Goal: Check status: Check status

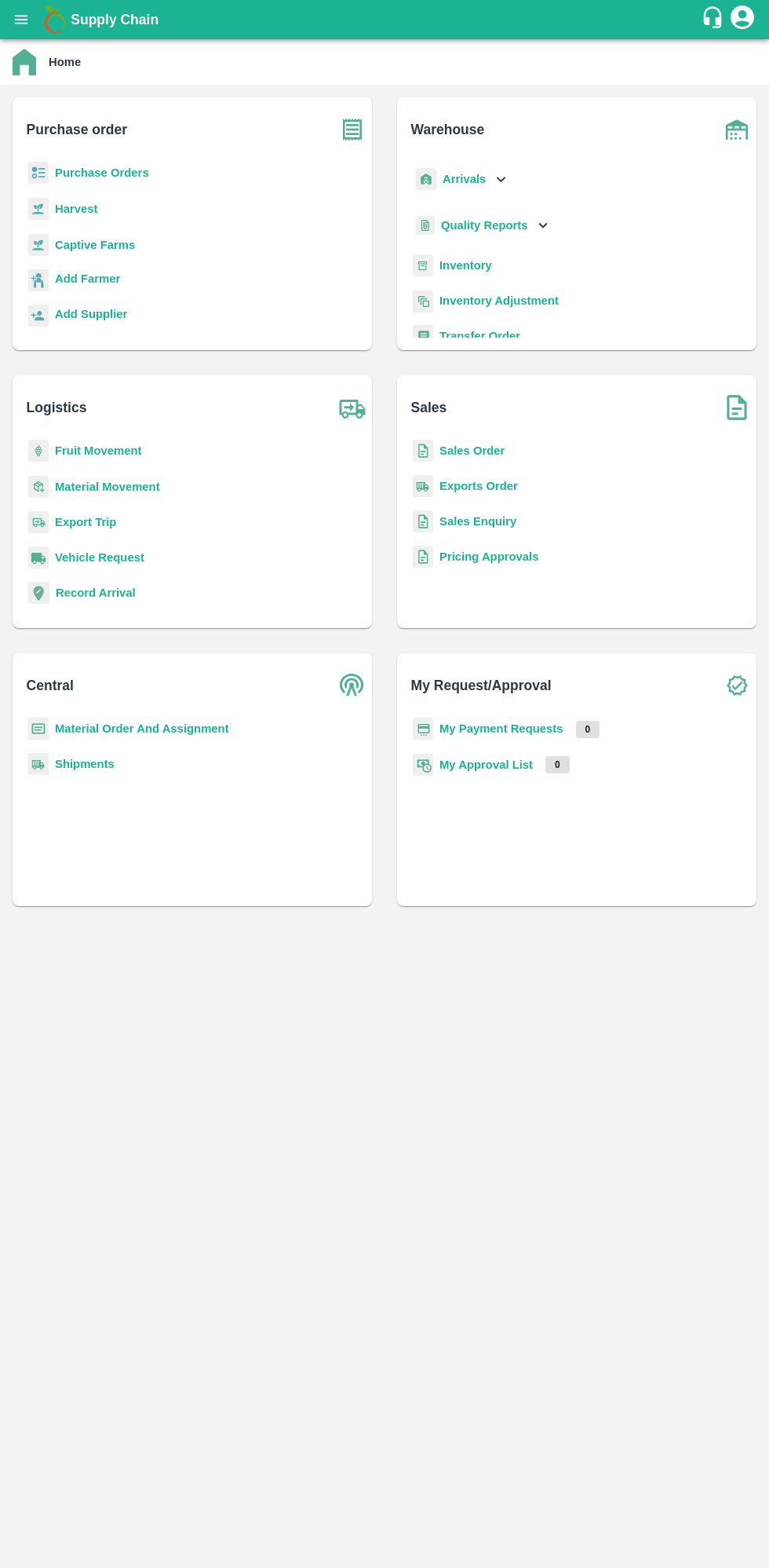
click at [14, 1185] on main "Home Purchase order Purchase Orders Harvest Captive Farms Add Farmer Add Suppli…" at bounding box center [384, 804] width 769 height 1528
click at [542, 727] on b "My Payment Requests" at bounding box center [501, 728] width 124 height 13
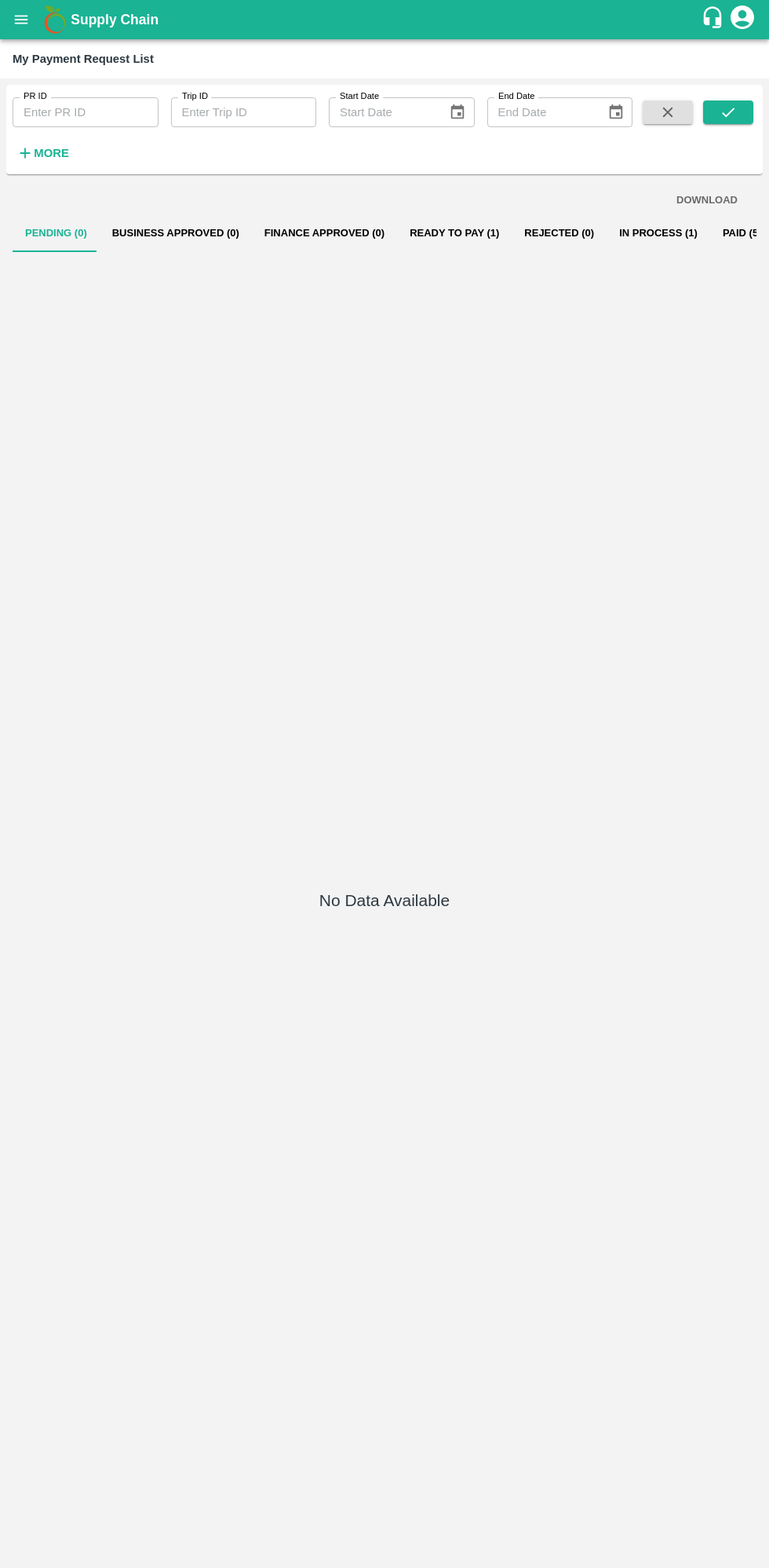
click at [437, 233] on button "Ready To Pay (1)" at bounding box center [454, 233] width 115 height 38
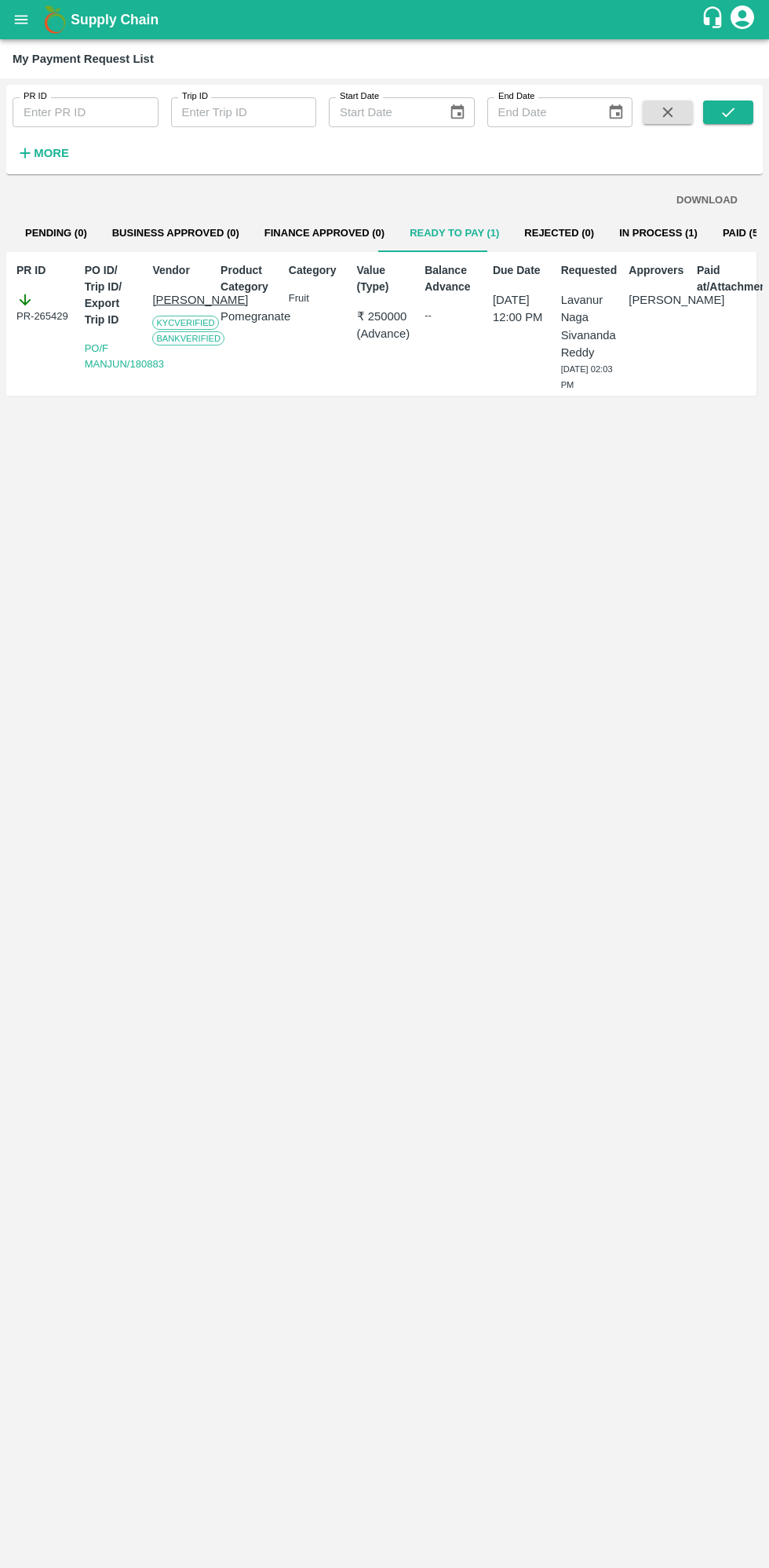
scroll to position [0, 11]
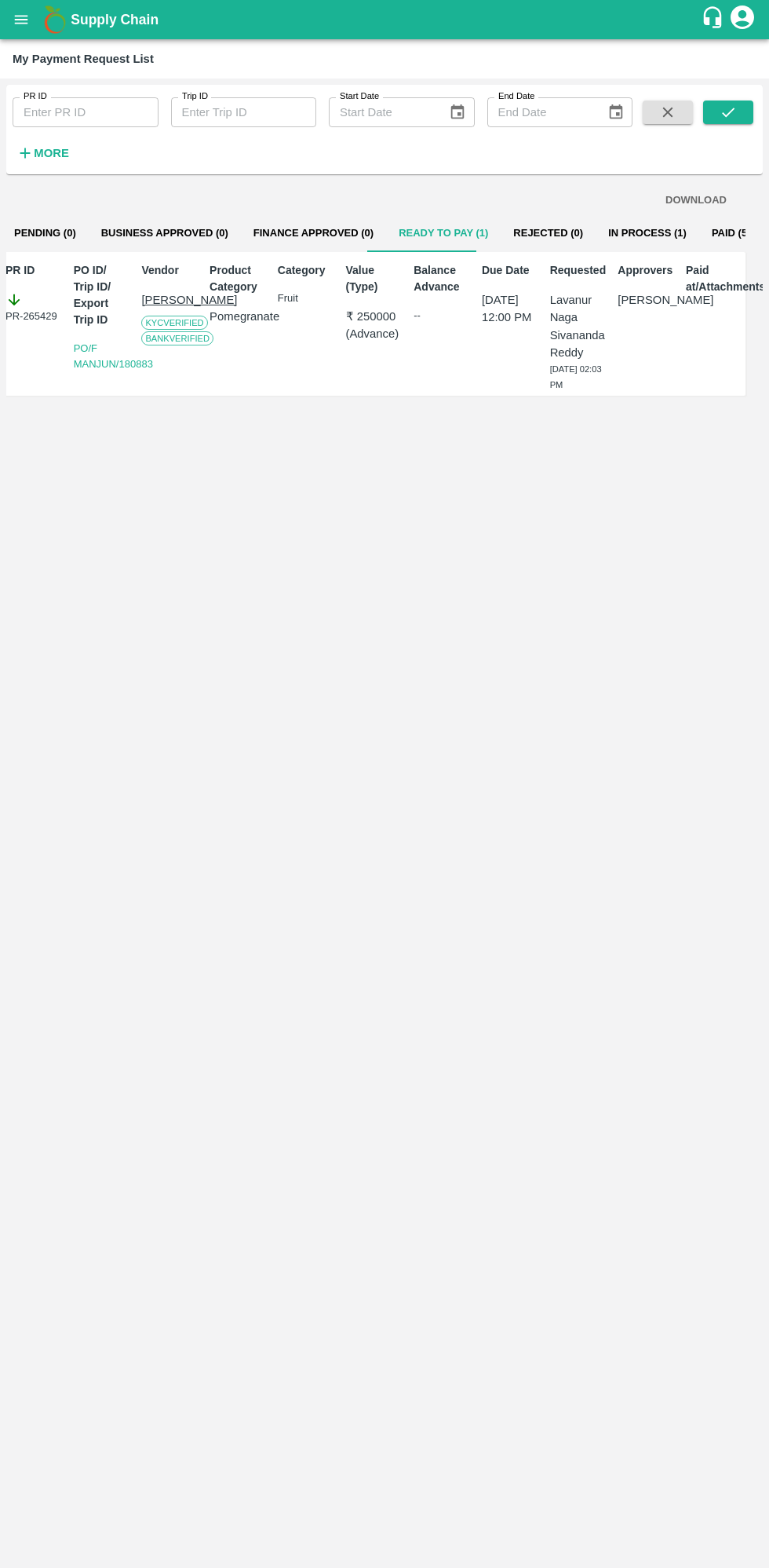
click at [600, 232] on button "In Process (1)" at bounding box center [647, 233] width 103 height 38
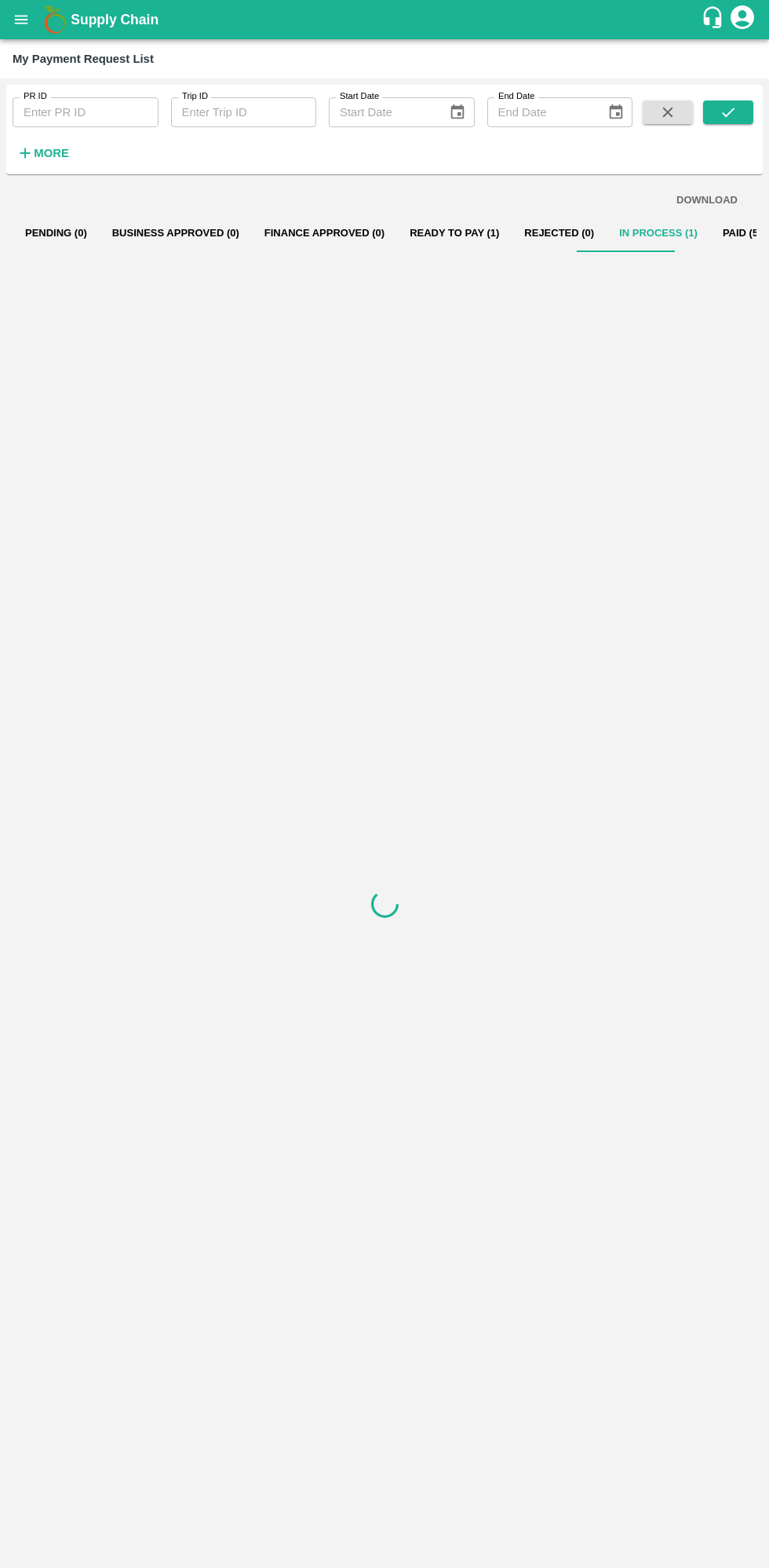
scroll to position [0, 0]
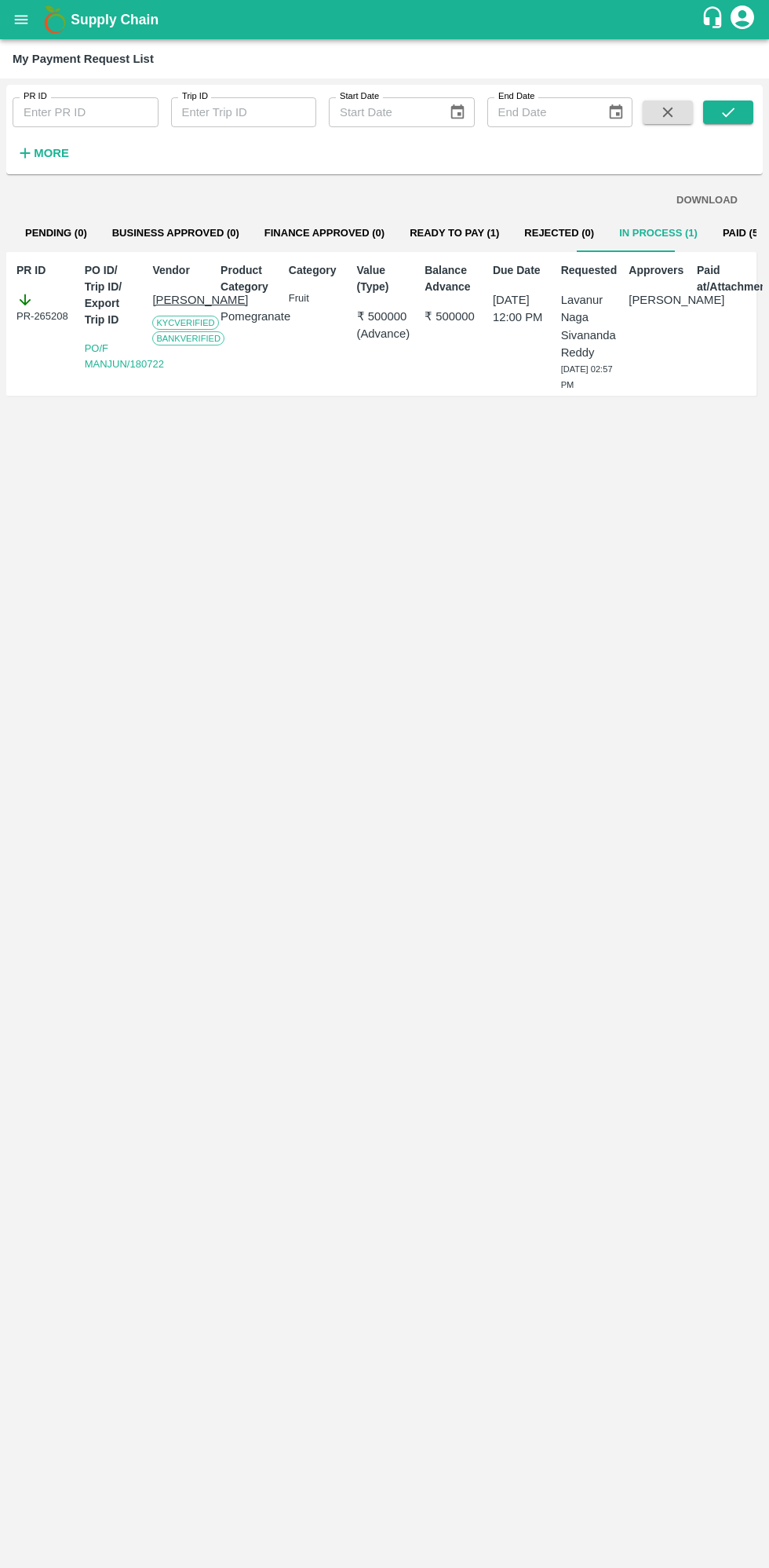
click at [436, 234] on button "Ready To Pay (1)" at bounding box center [454, 233] width 115 height 38
